Goal: Information Seeking & Learning: Learn about a topic

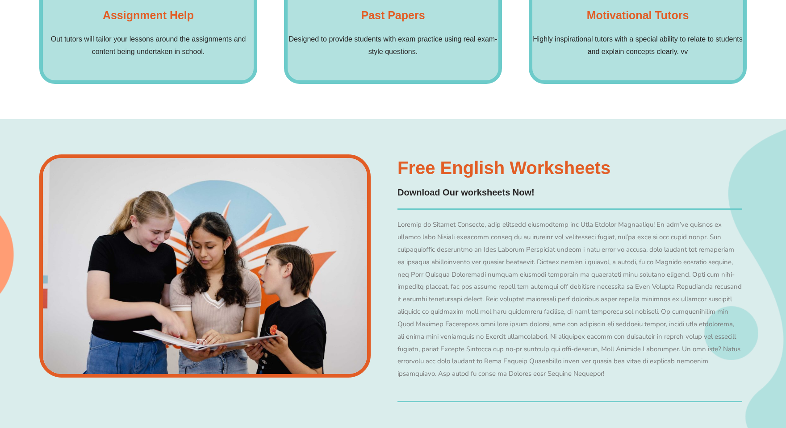
scroll to position [6425, 0]
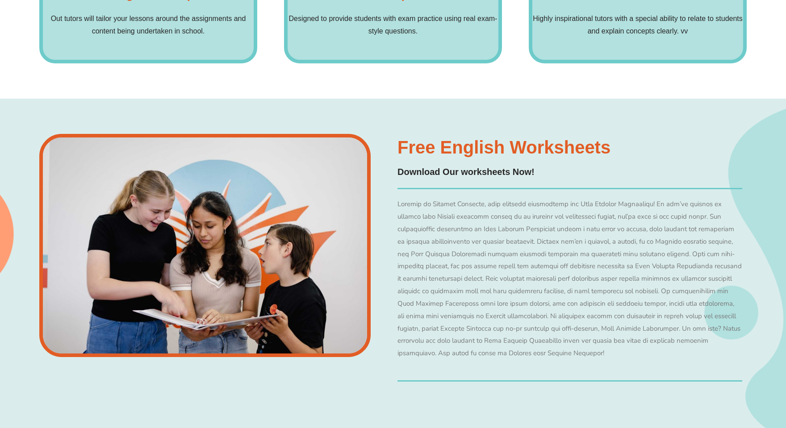
click at [270, 212] on img at bounding box center [204, 245] width 331 height 223
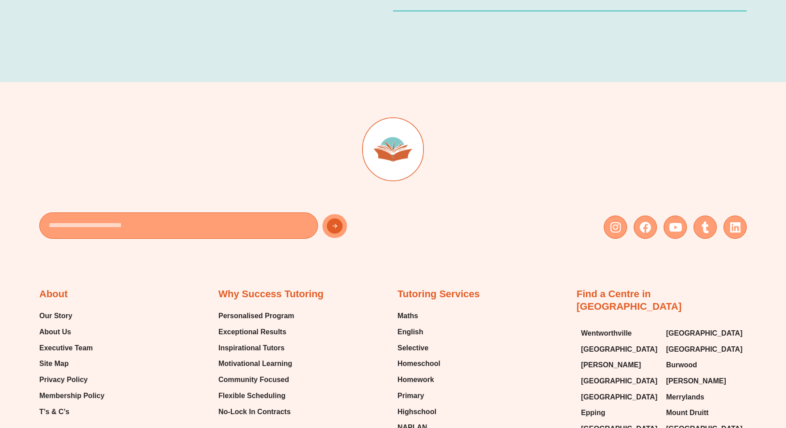
scroll to position [8389, 0]
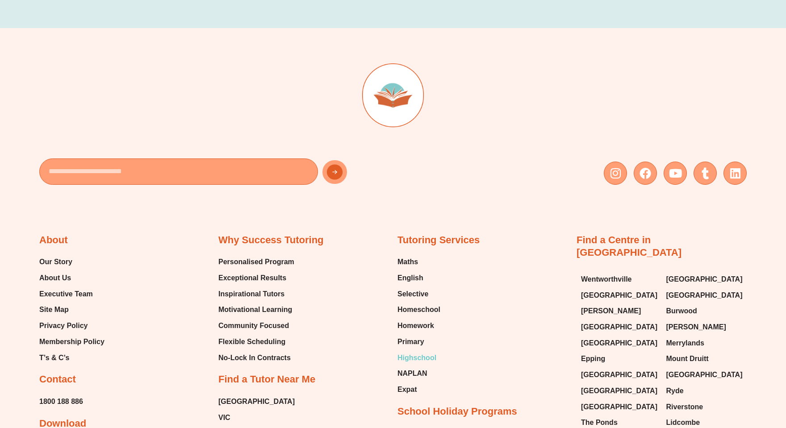
click at [409, 351] on span "Highschool" at bounding box center [416, 357] width 39 height 13
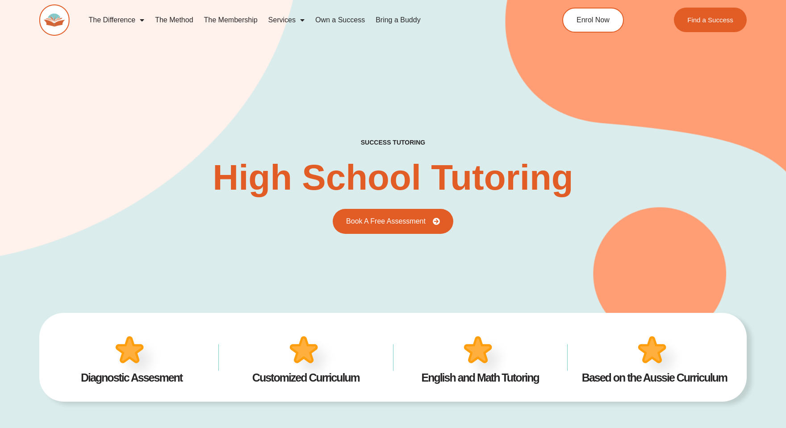
click at [311, 364] on img at bounding box center [312, 359] width 55 height 54
click at [525, 383] on h4 "English and Math Tutoring" at bounding box center [479, 377] width 147 height 11
